Goal: Task Accomplishment & Management: Use online tool/utility

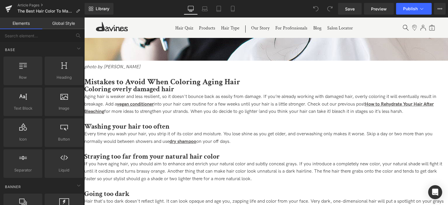
scroll to position [1865, 0]
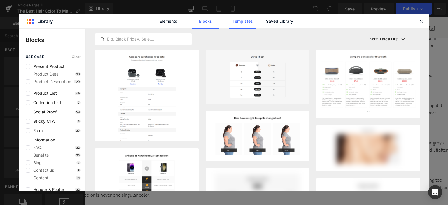
click at [248, 17] on link "Templates" at bounding box center [243, 21] width 28 height 15
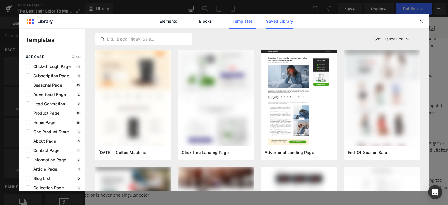
click at [284, 19] on link "Saved Library" at bounding box center [280, 21] width 28 height 15
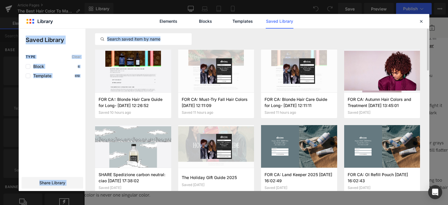
drag, startPoint x: 420, startPoint y: 20, endPoint x: 261, endPoint y: 45, distance: 161.1
click at [261, 45] on div "Library Elements Blocks Templates Saved Library Saved Library Type Clear Block …" at bounding box center [224, 102] width 410 height 177
click at [249, 41] on div at bounding box center [257, 39] width 325 height 21
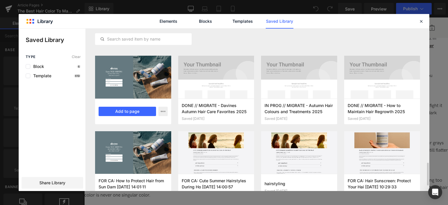
scroll to position [641, 0]
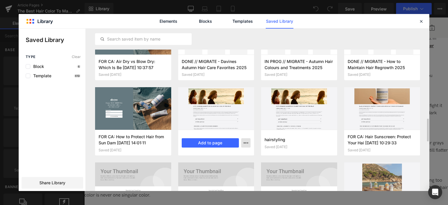
click at [246, 142] on icon "button" at bounding box center [245, 142] width 5 height 5
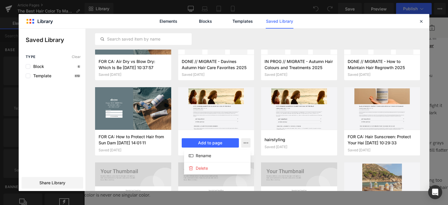
click at [245, 142] on div at bounding box center [224, 110] width 410 height 162
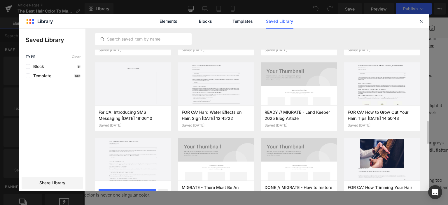
scroll to position [862, 0]
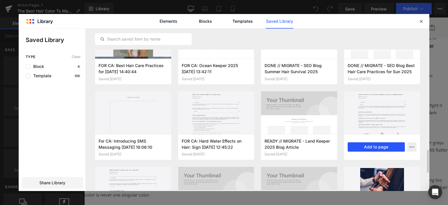
click at [382, 147] on button "Add to page" at bounding box center [375, 146] width 57 height 9
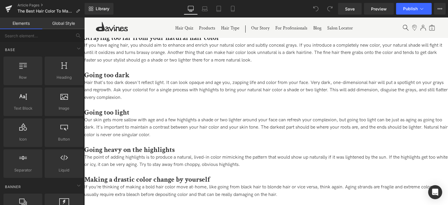
scroll to position [1914, 0]
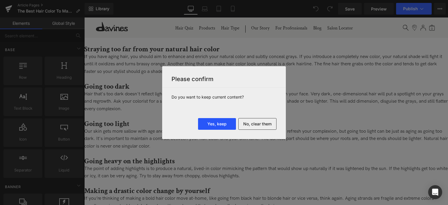
click at [211, 122] on button "Yes, keep" at bounding box center [217, 124] width 38 height 12
